Goal: Task Accomplishment & Management: Manage account settings

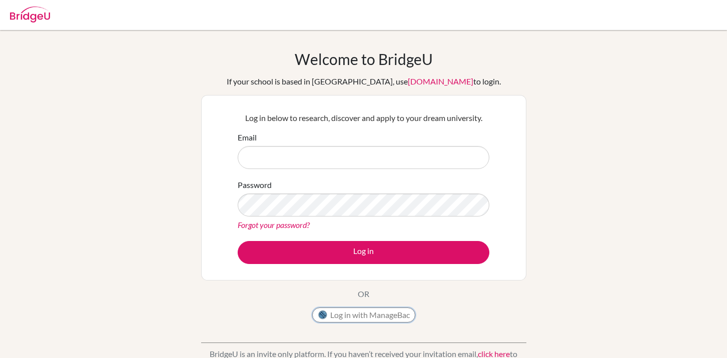
click at [345, 313] on button "Log in with ManageBac" at bounding box center [363, 315] width 103 height 15
click at [369, 319] on button "Log in with ManageBac" at bounding box center [363, 315] width 103 height 15
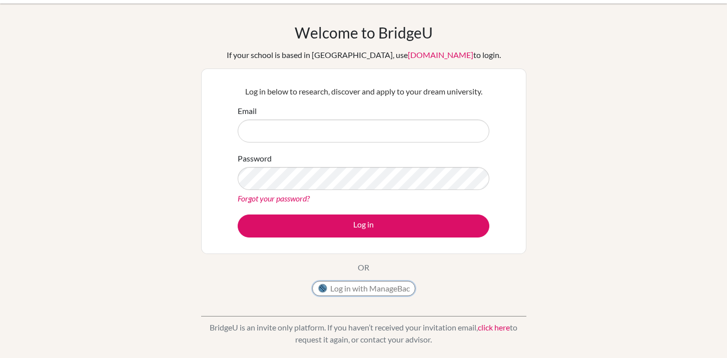
scroll to position [10, 0]
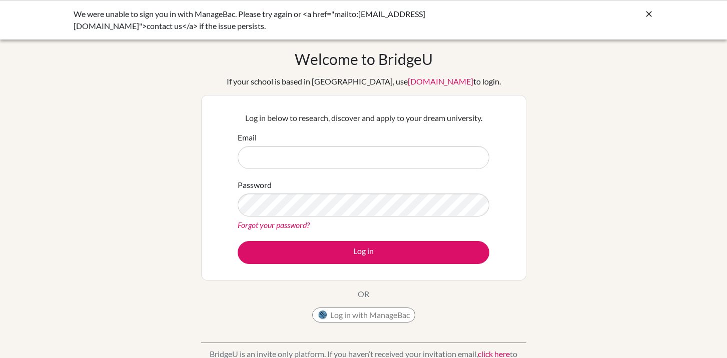
click at [355, 152] on input "Email" at bounding box center [364, 157] width 252 height 23
type input "[EMAIL_ADDRESS][DOMAIN_NAME]"
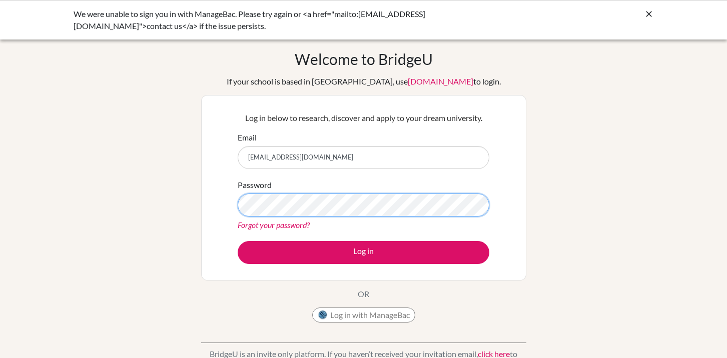
click at [238, 241] on button "Log in" at bounding box center [364, 252] width 252 height 23
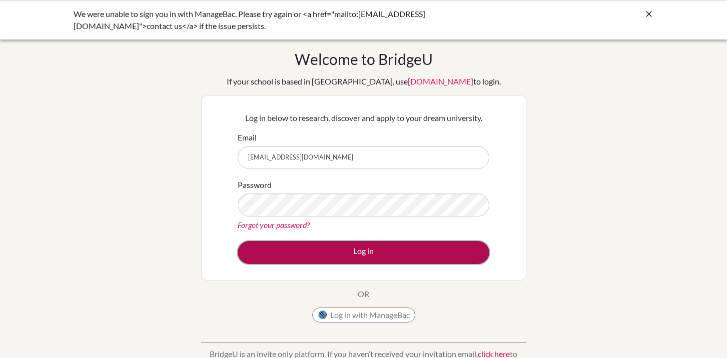
click at [322, 255] on button "Log in" at bounding box center [364, 252] width 252 height 23
